Goal: Book appointment/travel/reservation

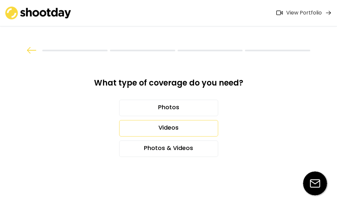
click at [178, 134] on div "Videos" at bounding box center [168, 128] width 99 height 16
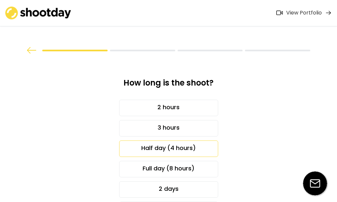
click at [179, 148] on div "Half day (4 hours)" at bounding box center [168, 149] width 99 height 16
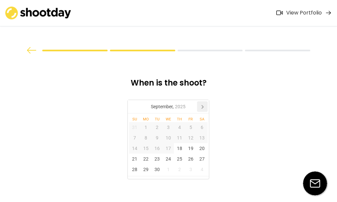
click at [203, 108] on icon at bounding box center [202, 107] width 11 height 11
click at [189, 151] on div "17" at bounding box center [190, 148] width 11 height 11
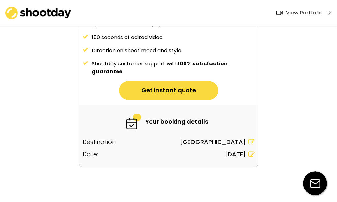
scroll to position [108, 0]
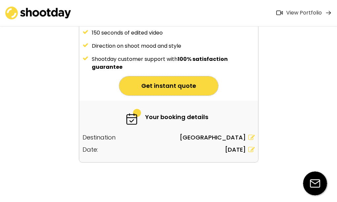
click at [206, 86] on button "Get instant quote" at bounding box center [168, 85] width 99 height 19
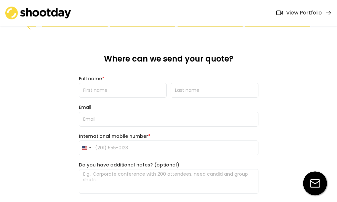
scroll to position [0, 0]
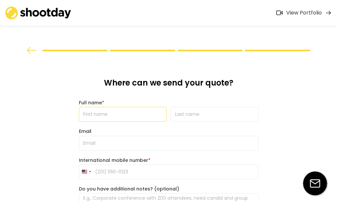
click at [137, 109] on input "input" at bounding box center [123, 114] width 88 height 15
type input "Allie"
click at [181, 117] on input "input" at bounding box center [214, 114] width 88 height 15
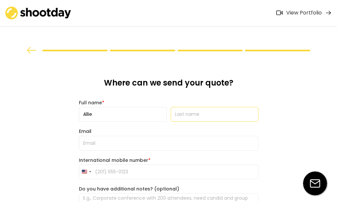
type input "Atsalis"
click at [214, 142] on input "email" at bounding box center [168, 143] width 179 height 15
click at [274, 88] on div "What type of coverage do you need? Photos Videos Photos & Videos How long is th…" at bounding box center [168, 143] width 337 height 286
click at [235, 113] on input "input" at bounding box center [214, 114] width 88 height 15
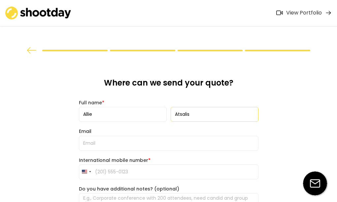
click at [207, 142] on input "email" at bounding box center [168, 143] width 179 height 15
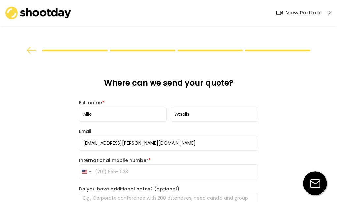
click at [155, 140] on input "[EMAIL_ADDRESS][PERSON_NAME][DOMAIN_NAME]" at bounding box center [168, 143] width 179 height 15
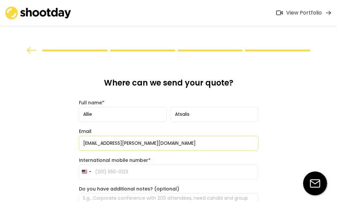
click at [155, 141] on input "[EMAIL_ADDRESS][PERSON_NAME][DOMAIN_NAME]" at bounding box center [168, 143] width 179 height 15
type input "[EMAIL_ADDRESS][PERSON_NAME][DOMAIN_NAME]"
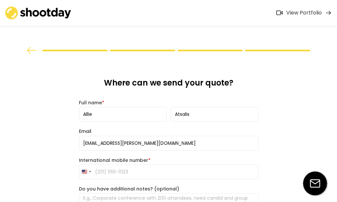
click at [38, 130] on div "What type of coverage do you need? Photos Videos Photos & Videos How long is th…" at bounding box center [168, 143] width 337 height 286
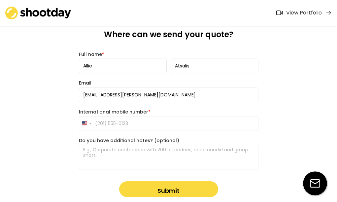
scroll to position [60, 0]
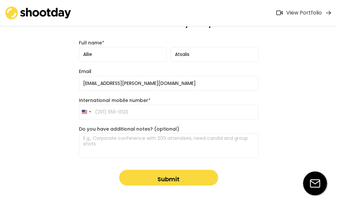
click at [134, 117] on input "tel" at bounding box center [168, 112] width 179 height 15
type input "[PHONE_NUMBER]"
click at [161, 143] on textarea at bounding box center [168, 146] width 179 height 25
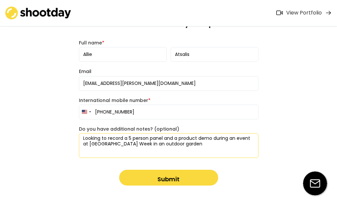
type textarea "Looking to record a 5 person panel and a product demo during an event at [GEOGR…"
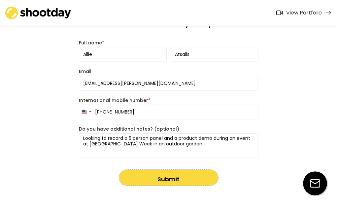
click at [176, 182] on button "Submit" at bounding box center [168, 178] width 99 height 16
